Goal: Ask a question

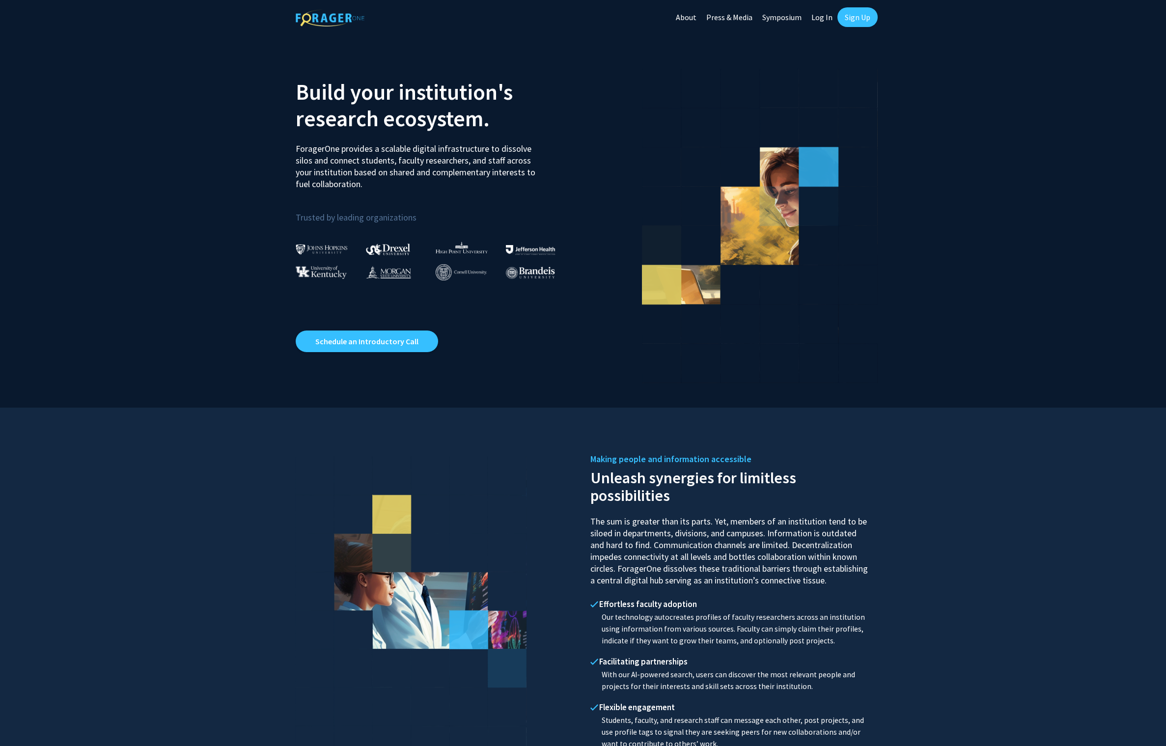
click at [814, 15] on link "Log In" at bounding box center [821, 17] width 31 height 34
select select
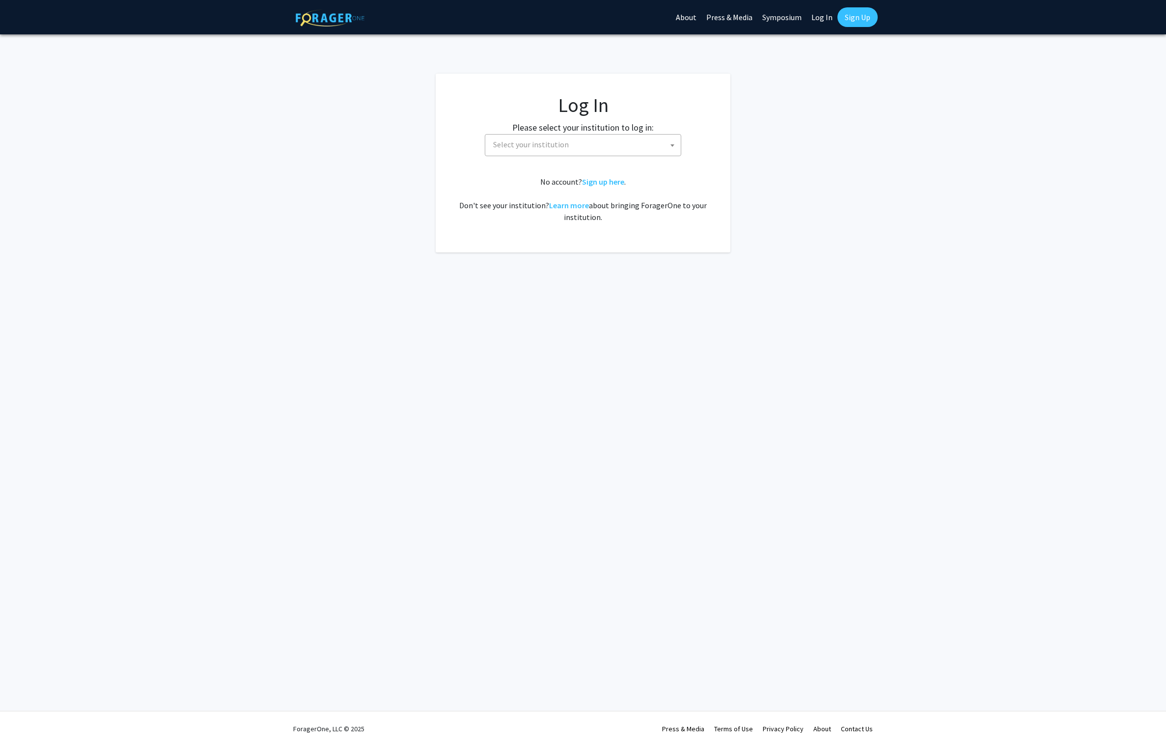
click at [609, 139] on span "Select your institution" at bounding box center [585, 145] width 192 height 20
type input "universiry"
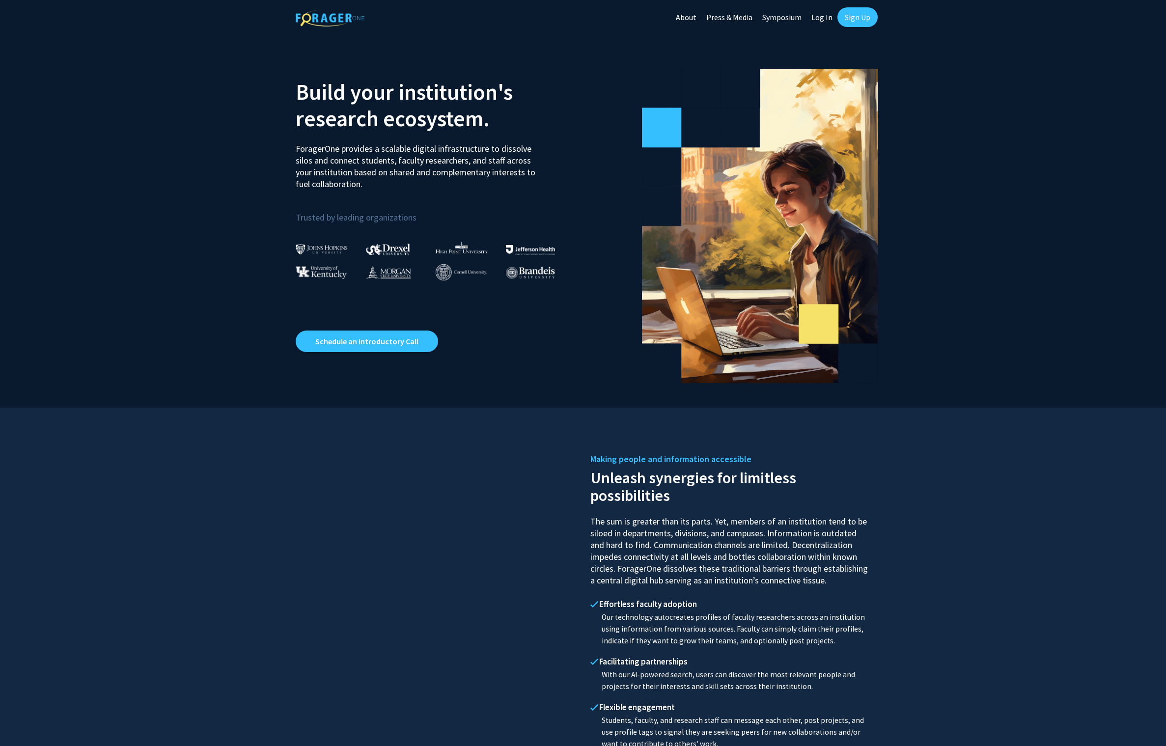
click at [815, 15] on link "Log In" at bounding box center [821, 17] width 31 height 34
select select
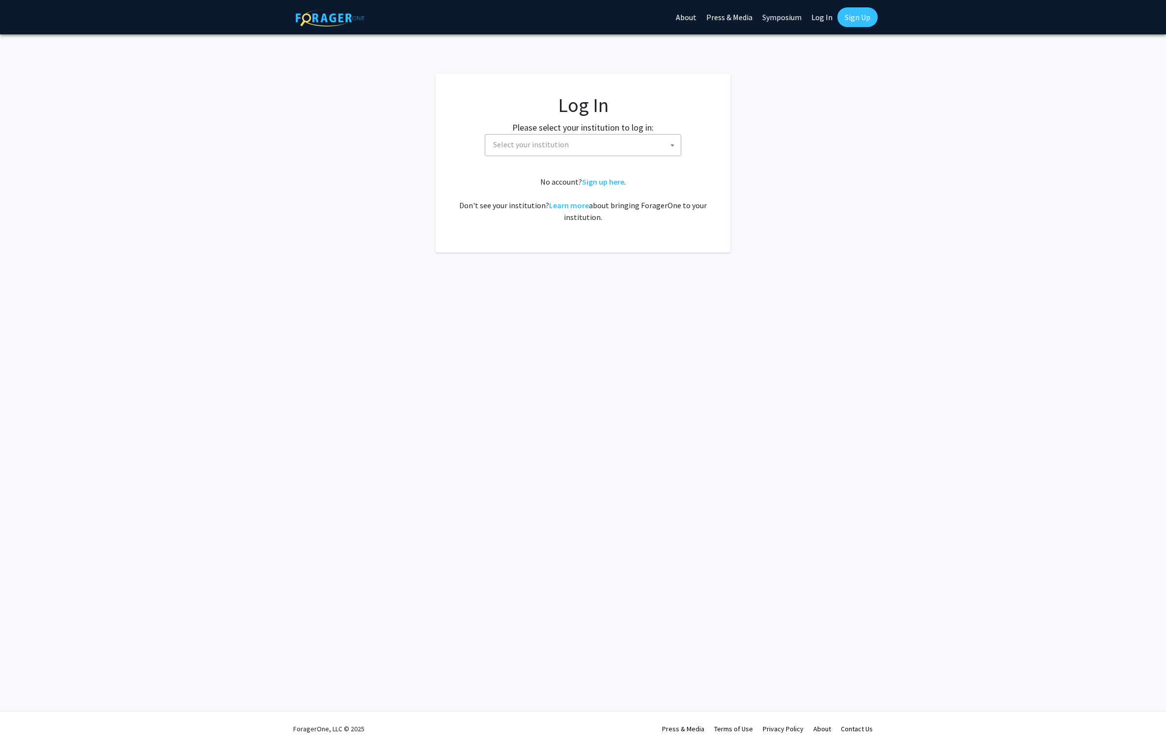
click at [575, 160] on fg-card-body "Log In Please select your institution to log in: Baylor University Brandeis Uni…" at bounding box center [582, 162] width 255 height 139
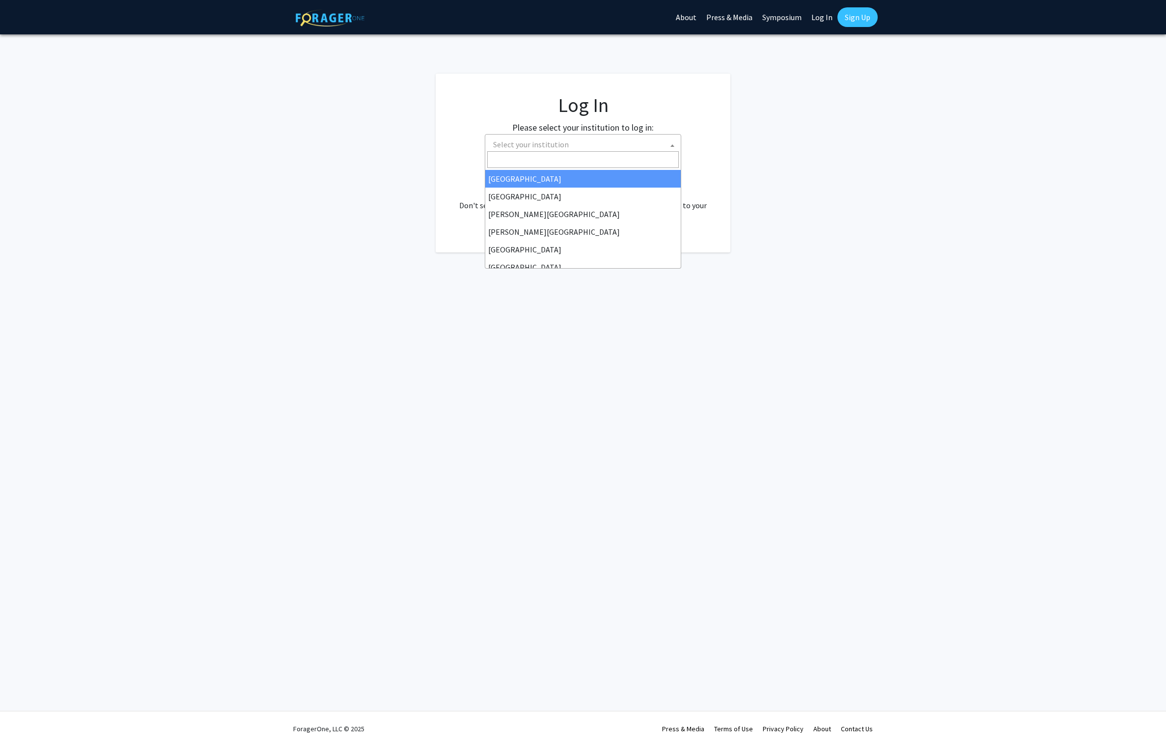
click at [577, 148] on span "Select your institution" at bounding box center [583, 145] width 196 height 22
type input "c"
type input "university of mar"
select select "31"
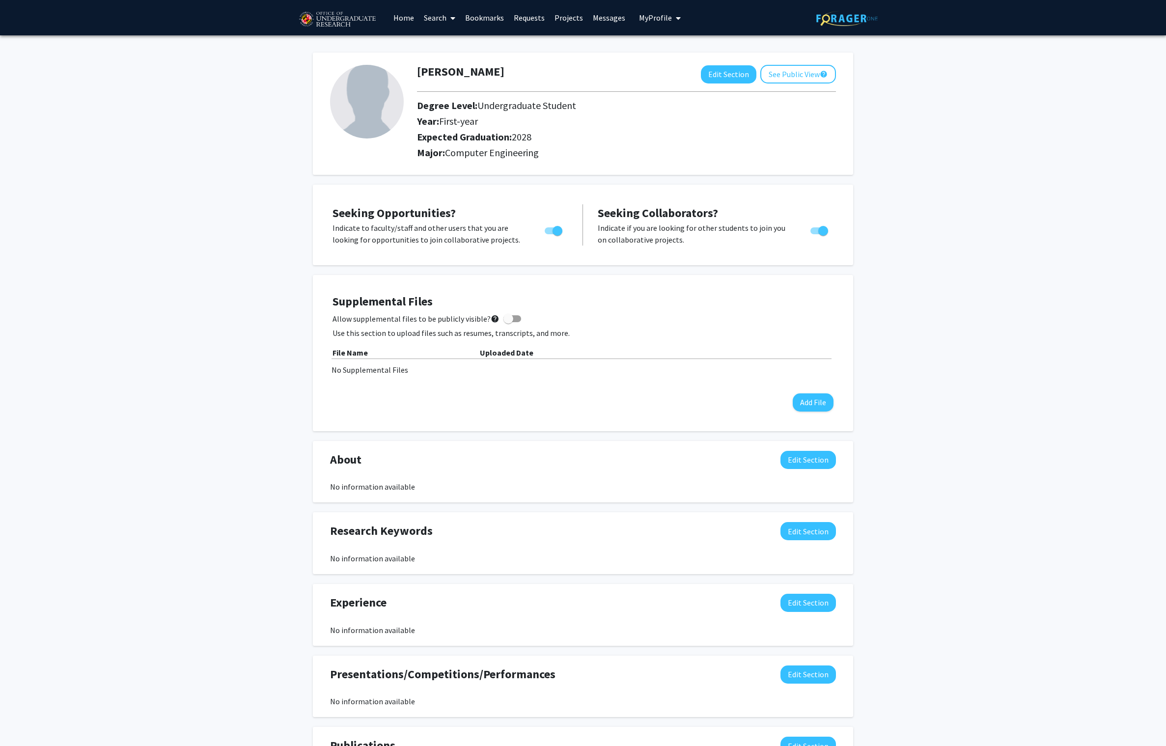
click at [432, 27] on link "Search" at bounding box center [439, 17] width 41 height 34
click at [433, 54] on span "Faculty/Staff" at bounding box center [455, 45] width 72 height 20
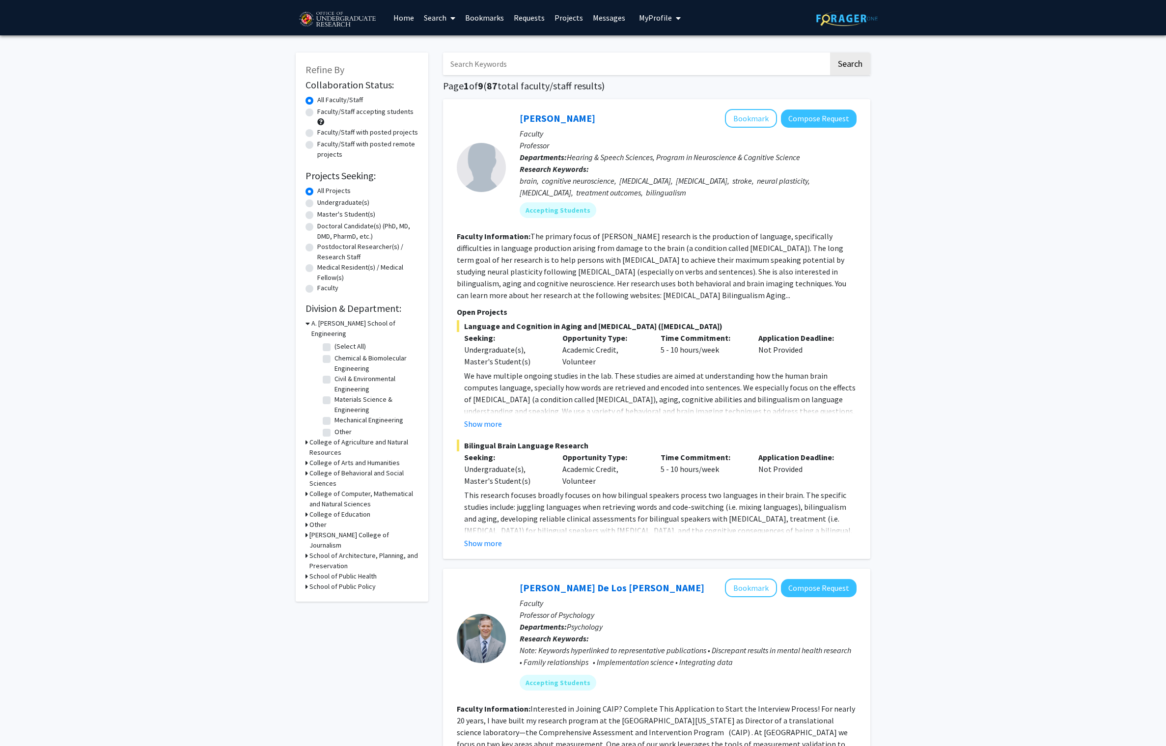
click at [493, 61] on input "Search Keywords" at bounding box center [635, 64] width 385 height 23
click at [830, 53] on button "Search" at bounding box center [850, 64] width 40 height 23
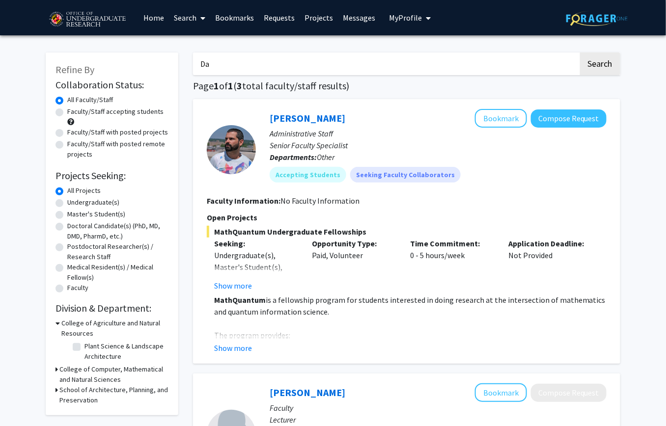
type input "D"
click at [580, 53] on button "Search" at bounding box center [600, 64] width 40 height 23
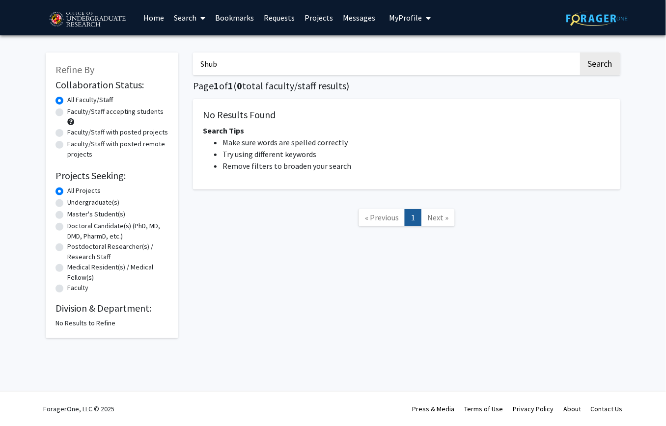
click at [250, 76] on div "Shub Search Page 1 of 1 ( 0 total faculty/staff results) No Results Found Searc…" at bounding box center [407, 191] width 442 height 296
click at [246, 65] on input "Shub" at bounding box center [385, 64] width 385 height 23
type input "S"
click at [580, 53] on button "Search" at bounding box center [600, 64] width 40 height 23
type input "Jam"
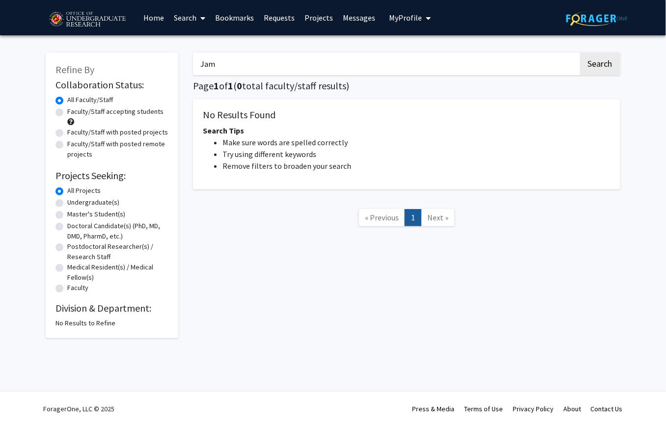
click at [580, 53] on button "Search" at bounding box center [600, 64] width 40 height 23
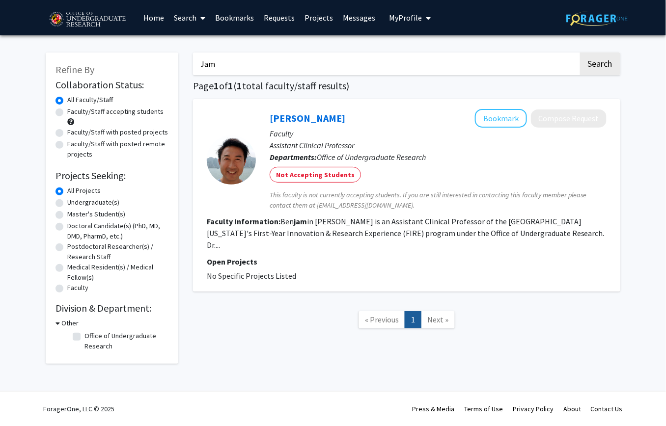
drag, startPoint x: 247, startPoint y: 65, endPoint x: 213, endPoint y: 63, distance: 34.4
click at [213, 63] on input "Jam" at bounding box center [385, 64] width 385 height 23
drag, startPoint x: 217, startPoint y: 68, endPoint x: 186, endPoint y: 68, distance: 30.9
click at [186, 68] on div "Jam Search Page 1 of 1 ( 1 total faculty/staff results) Benjamin Huffman Bookma…" at bounding box center [407, 203] width 442 height 321
type input "Daniel"
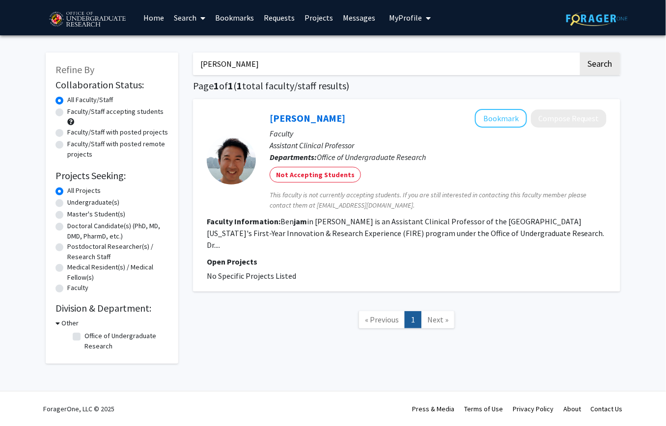
click at [580, 53] on button "Search" at bounding box center [600, 64] width 40 height 23
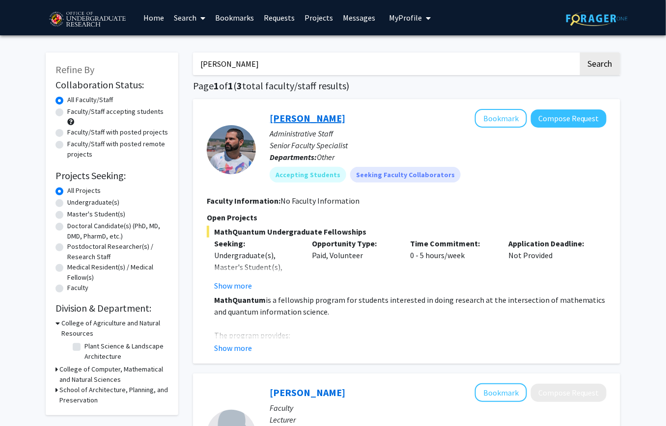
click at [287, 113] on link "Daniel Serrano" at bounding box center [308, 118] width 76 height 12
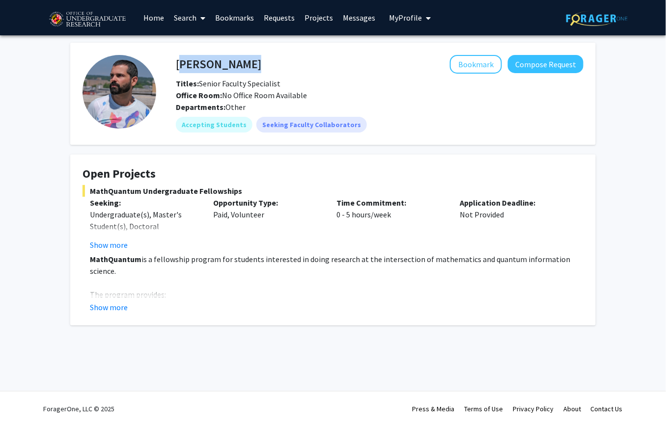
drag, startPoint x: 243, startPoint y: 67, endPoint x: 176, endPoint y: 67, distance: 66.8
click at [176, 67] on div "Daniel Serrano Bookmark Compose Request" at bounding box center [379, 64] width 422 height 19
copy h4 "Daniel Serrano"
click at [568, 59] on button "Compose Request" at bounding box center [546, 64] width 76 height 18
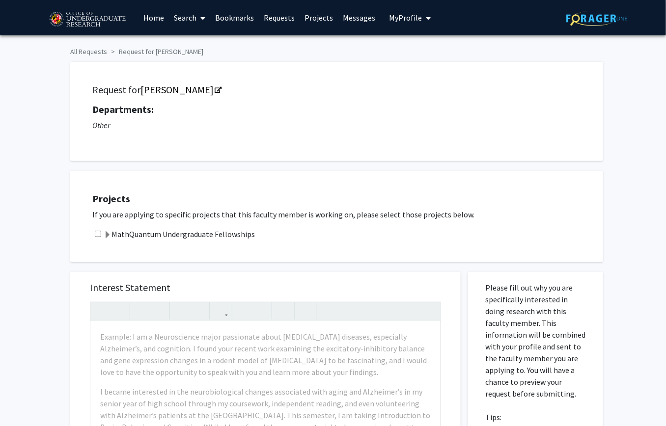
click at [101, 228] on div "MathQuantum Undergraduate Fellowships" at bounding box center [342, 234] width 501 height 12
click at [104, 231] on span at bounding box center [108, 235] width 8 height 8
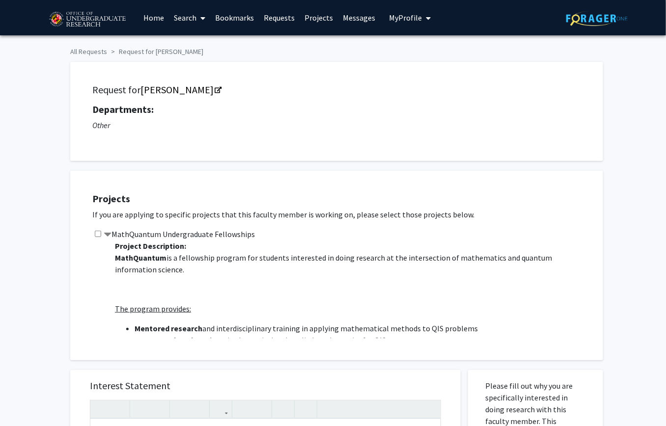
click at [97, 231] on input "checkbox" at bounding box center [98, 234] width 6 height 6
checkbox input "true"
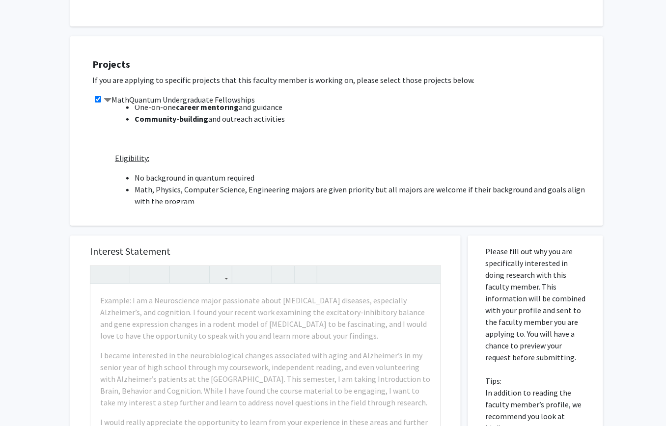
scroll to position [137, 0]
